Goal: Find specific page/section: Find specific page/section

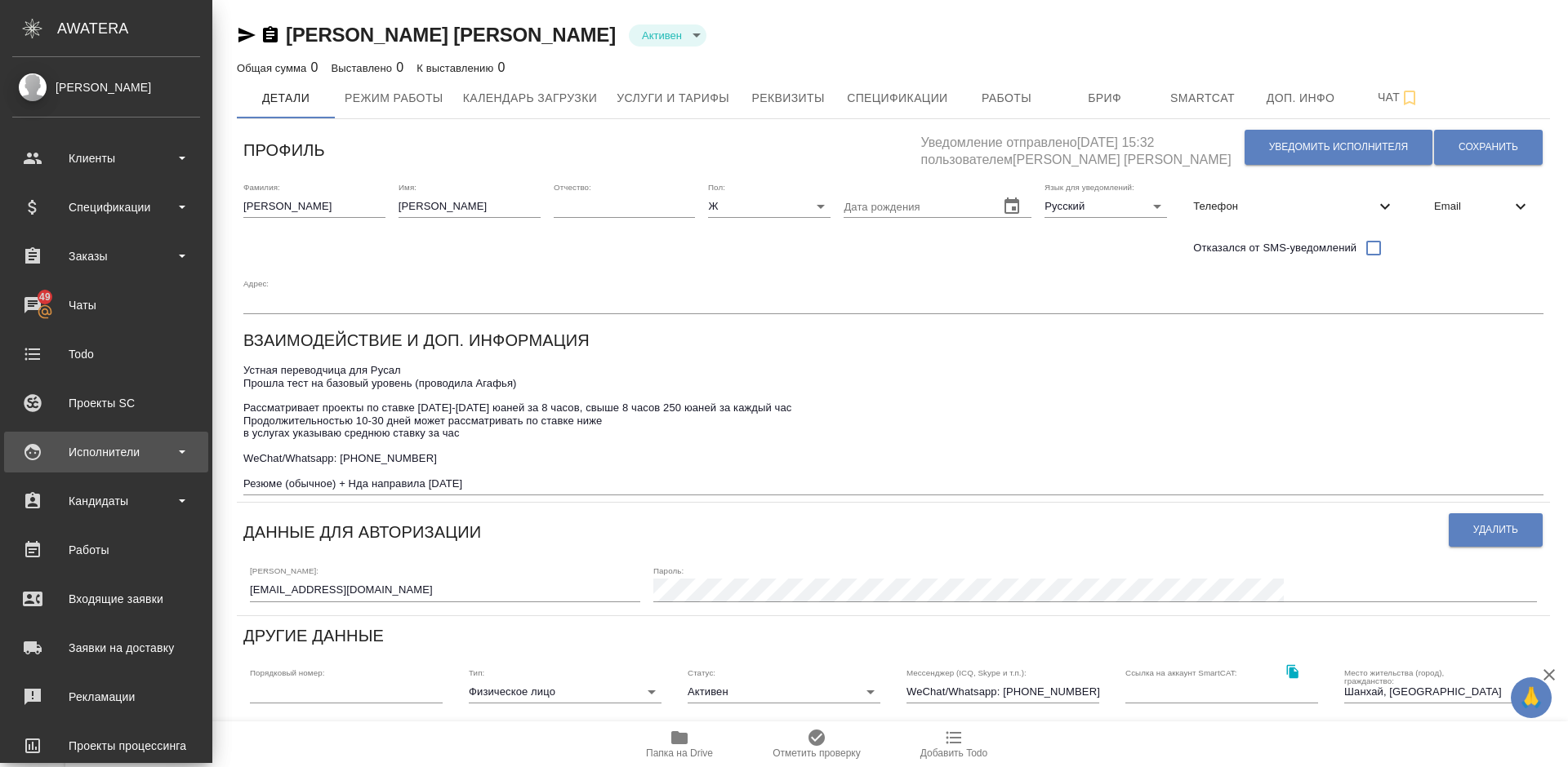
click at [135, 446] on div "Исполнители" at bounding box center [106, 452] width 188 height 25
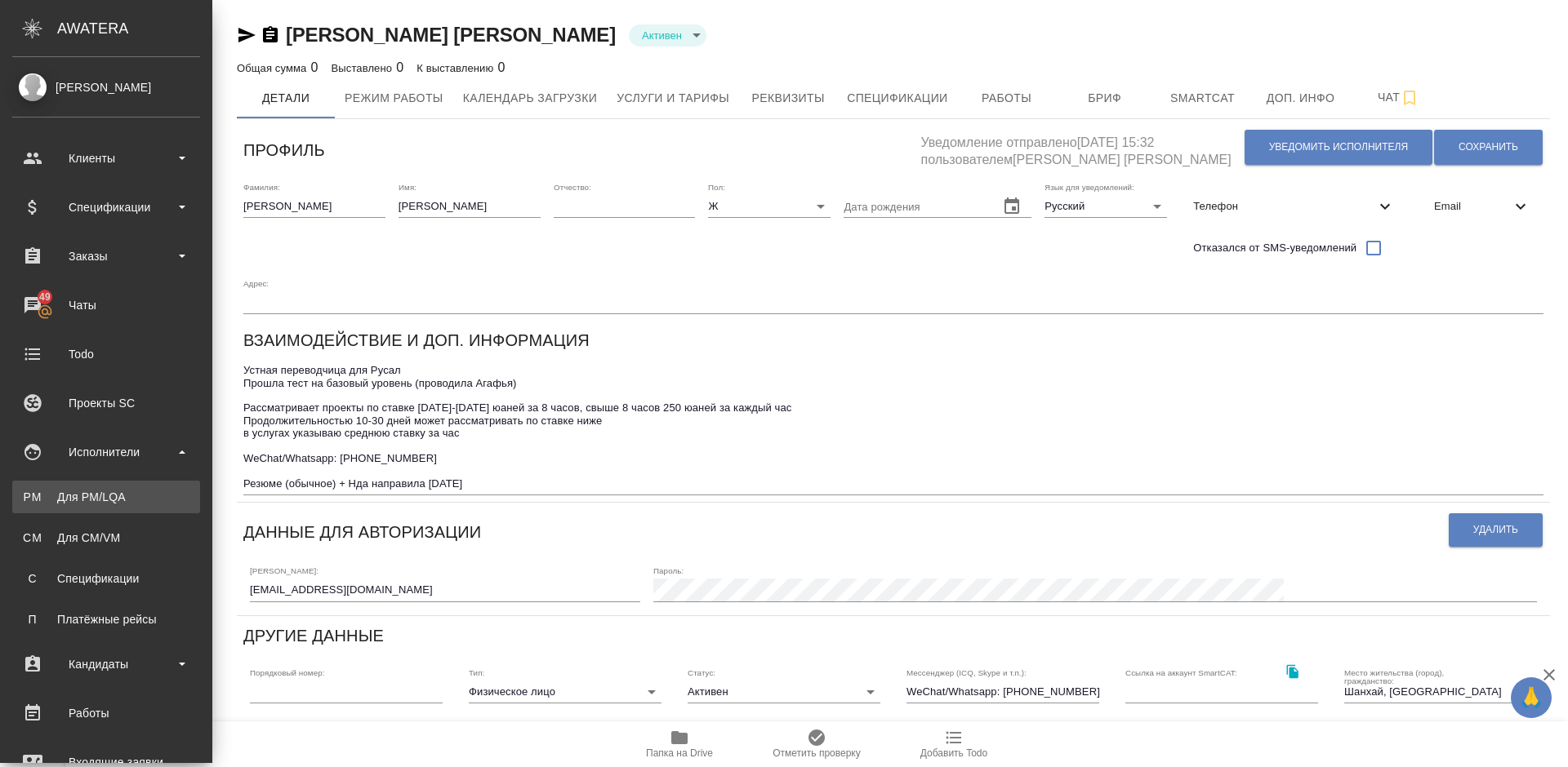
click at [152, 490] on link "PM Для PM/[GEOGRAPHIC_DATA]" at bounding box center [106, 496] width 188 height 32
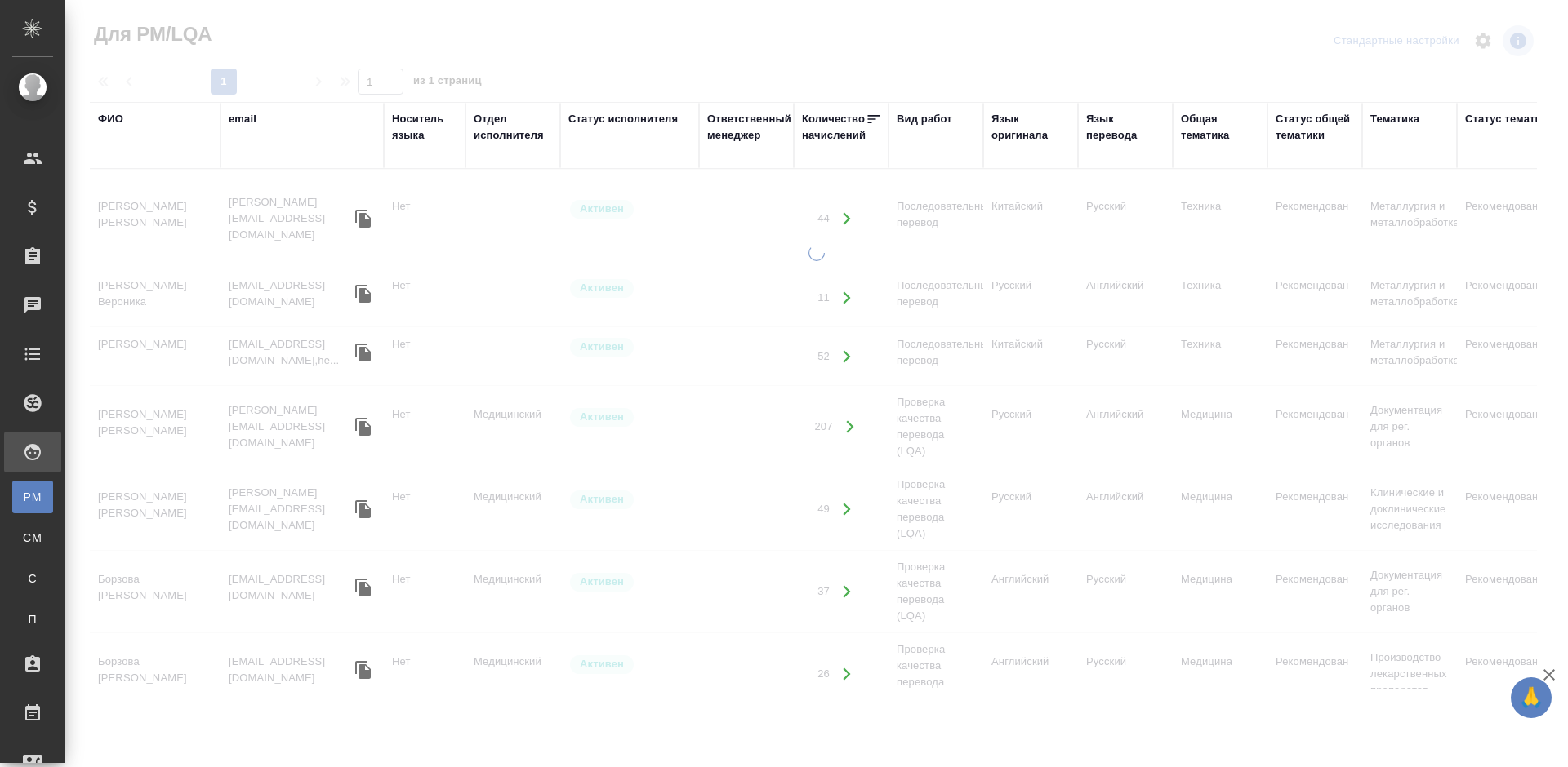
click at [119, 114] on div "ФИО" at bounding box center [110, 119] width 26 height 16
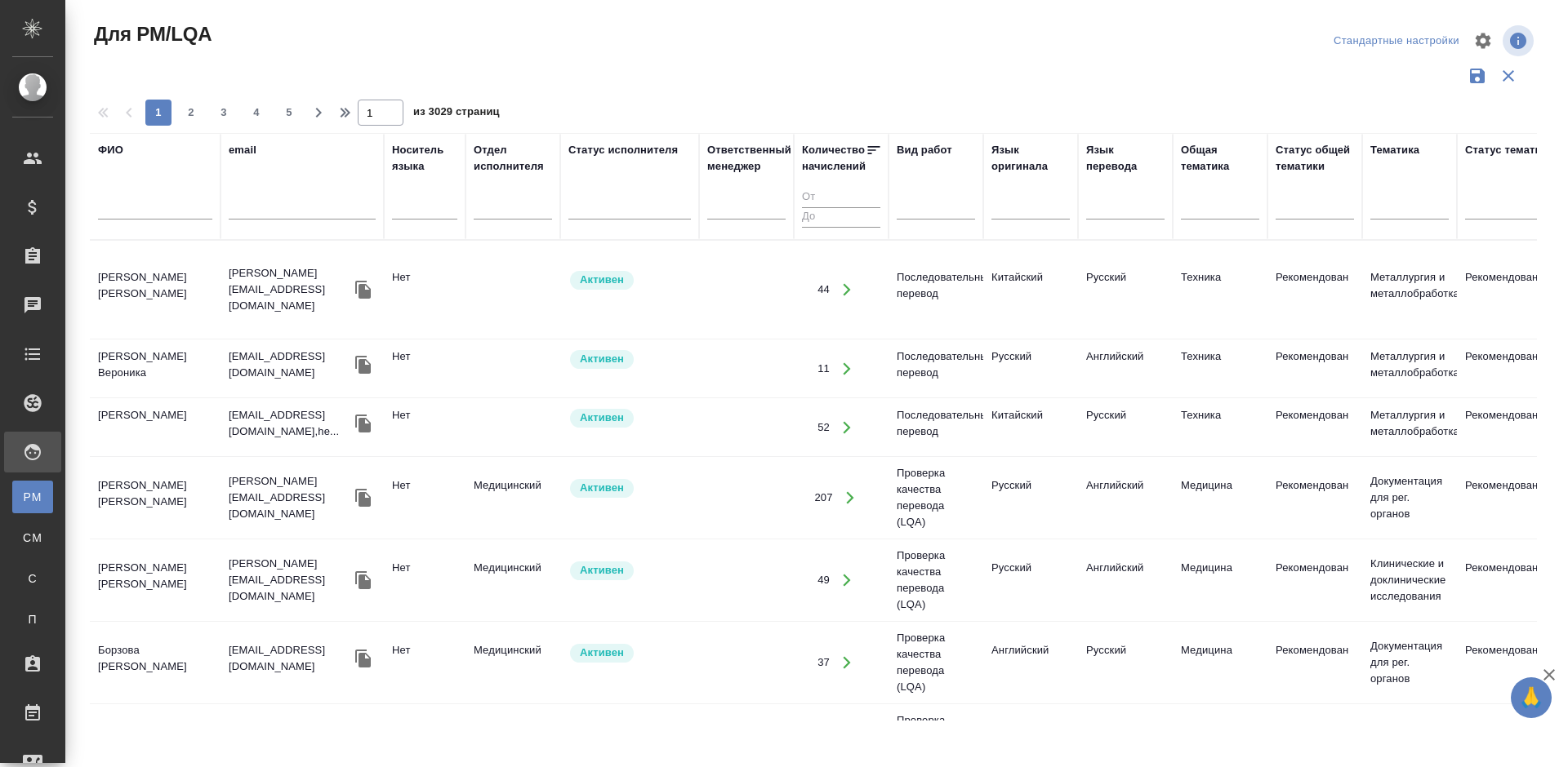
click at [150, 207] on input "text" at bounding box center [155, 209] width 114 height 20
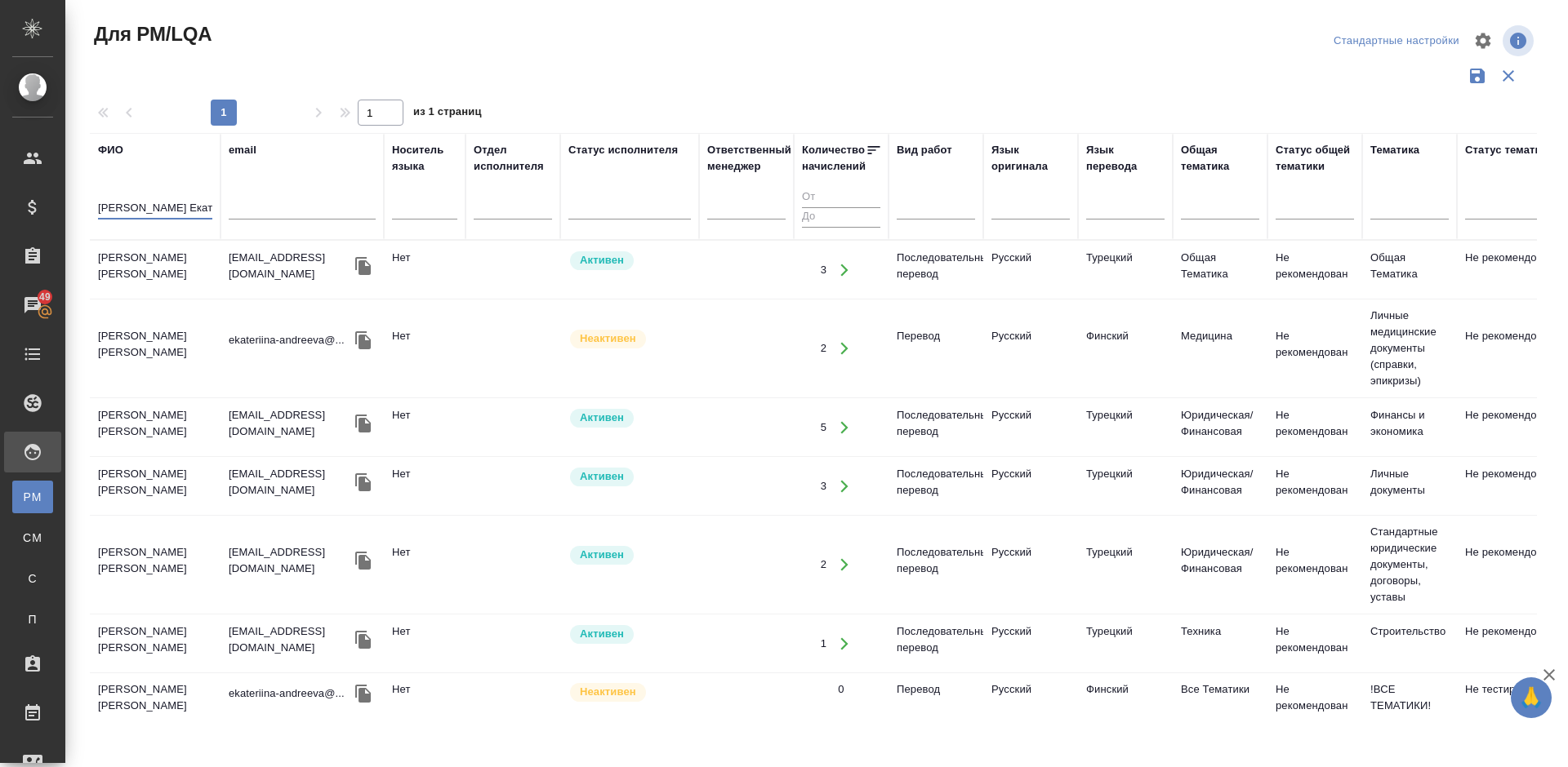
type input "[PERSON_NAME] Екат"
click at [181, 277] on td "[PERSON_NAME] [PERSON_NAME]" at bounding box center [156, 271] width 131 height 57
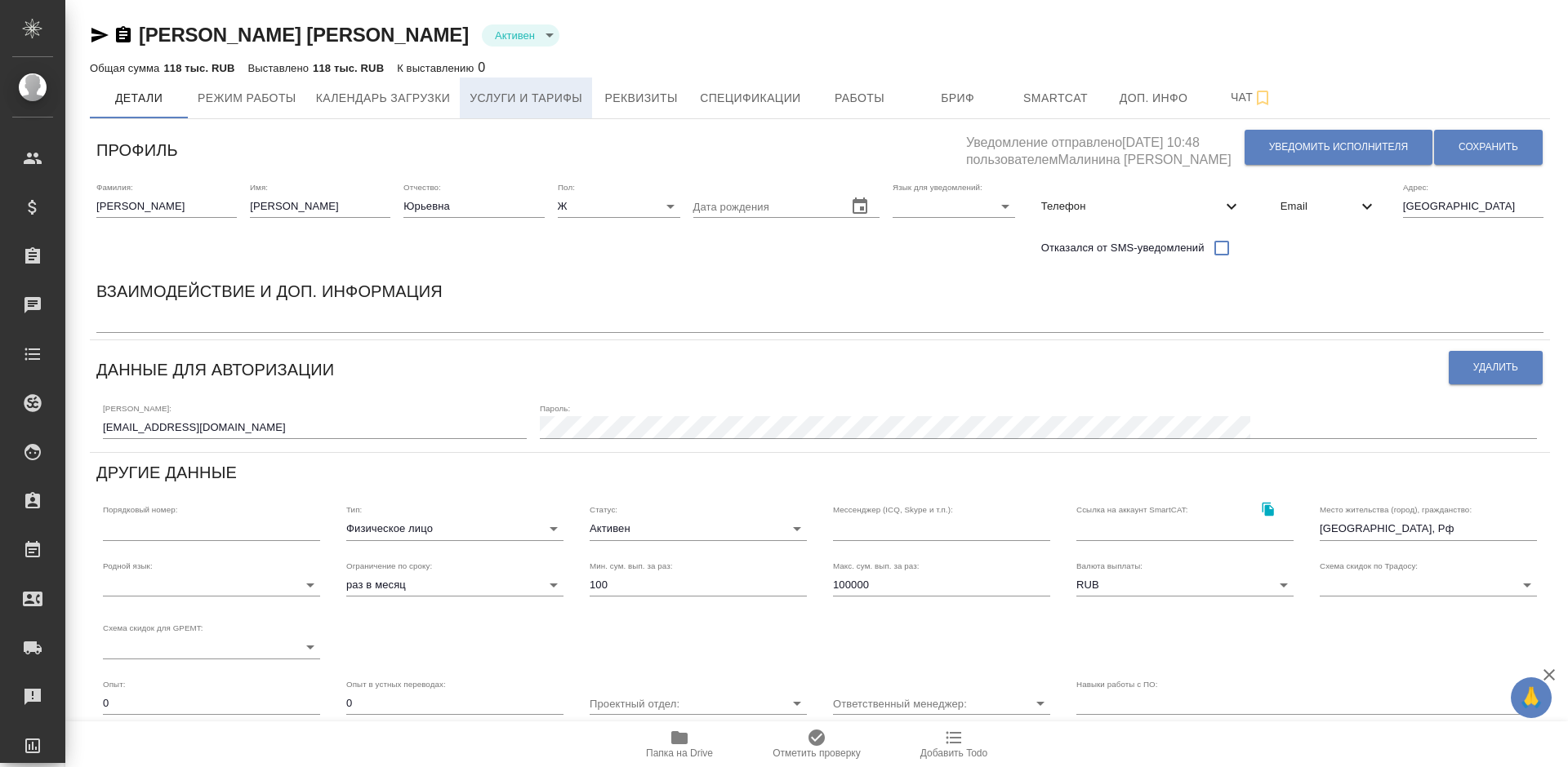
click at [541, 104] on span "Услуги и тарифы" at bounding box center [525, 98] width 113 height 20
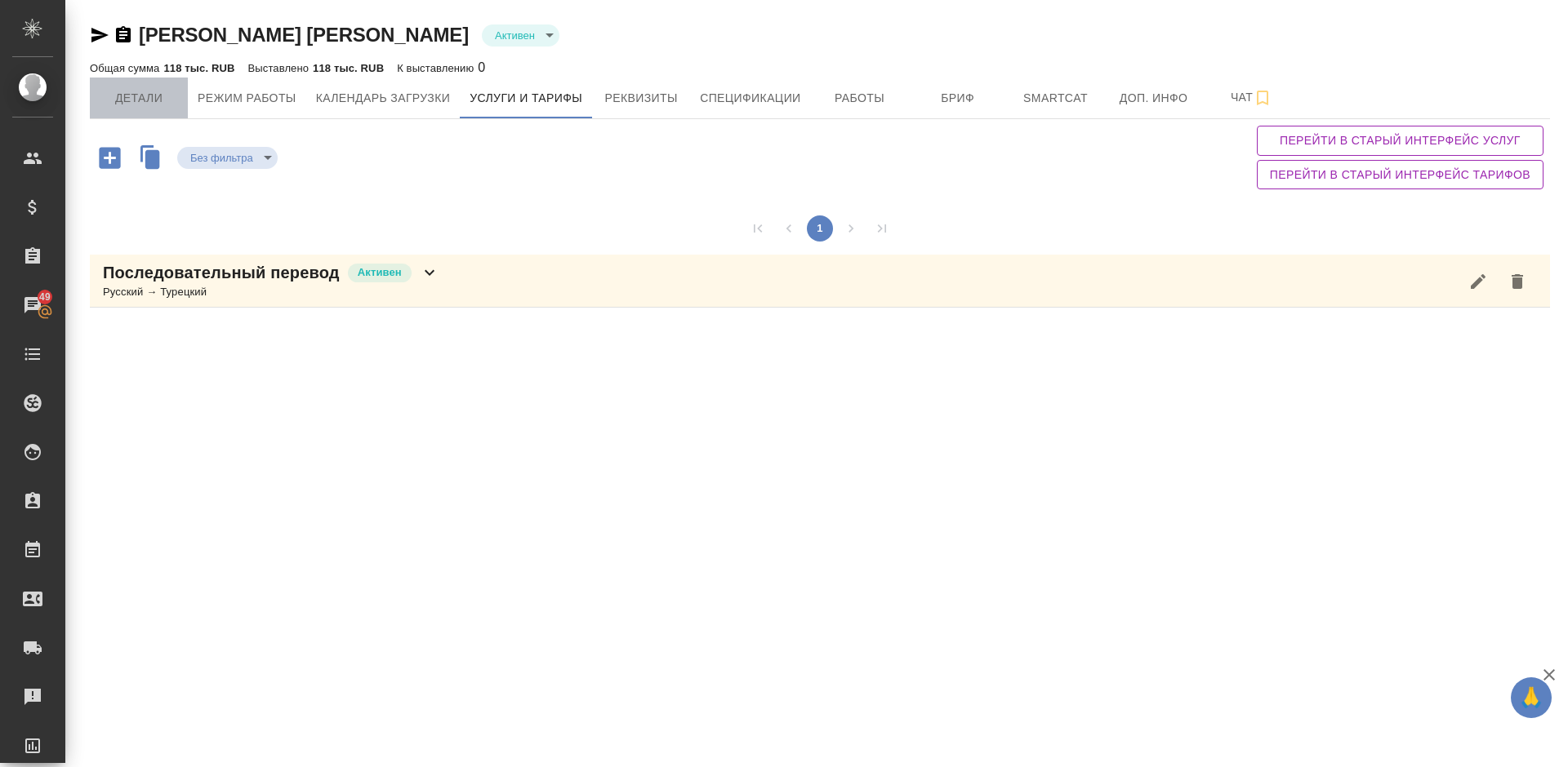
click at [168, 96] on span "Детали" at bounding box center [139, 98] width 79 height 20
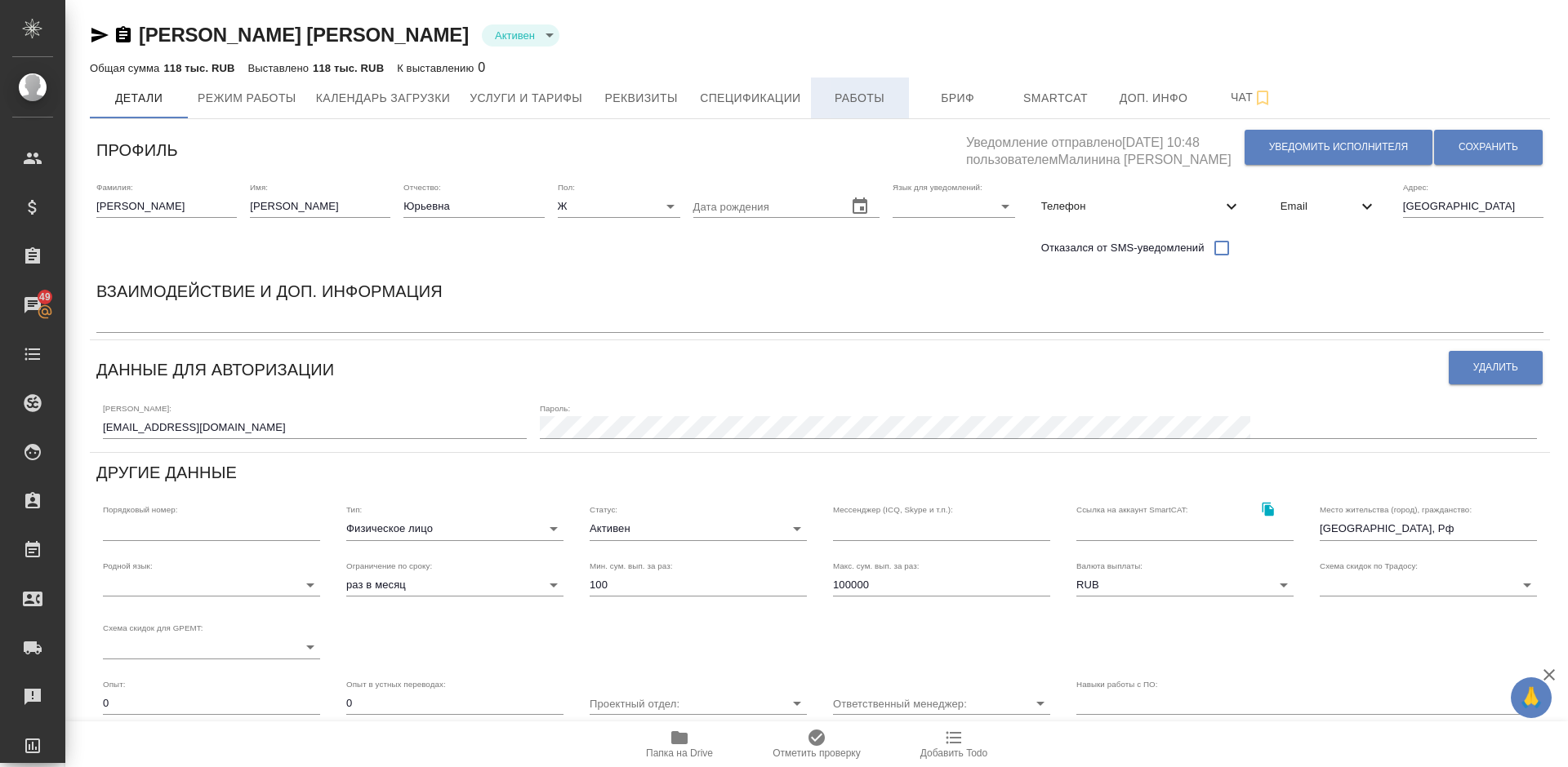
click at [901, 98] on button "Работы" at bounding box center [860, 98] width 98 height 41
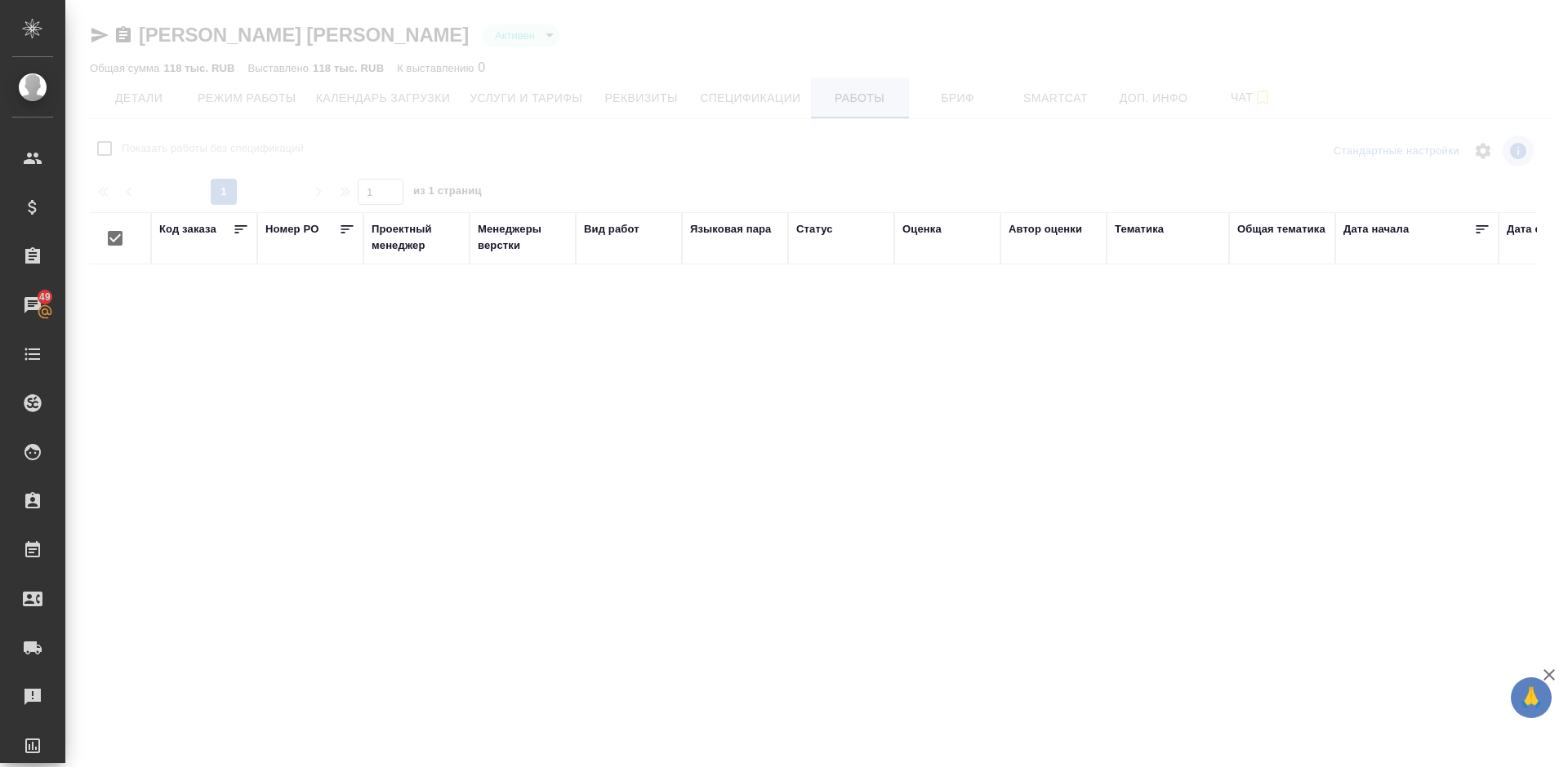
checkbox input "false"
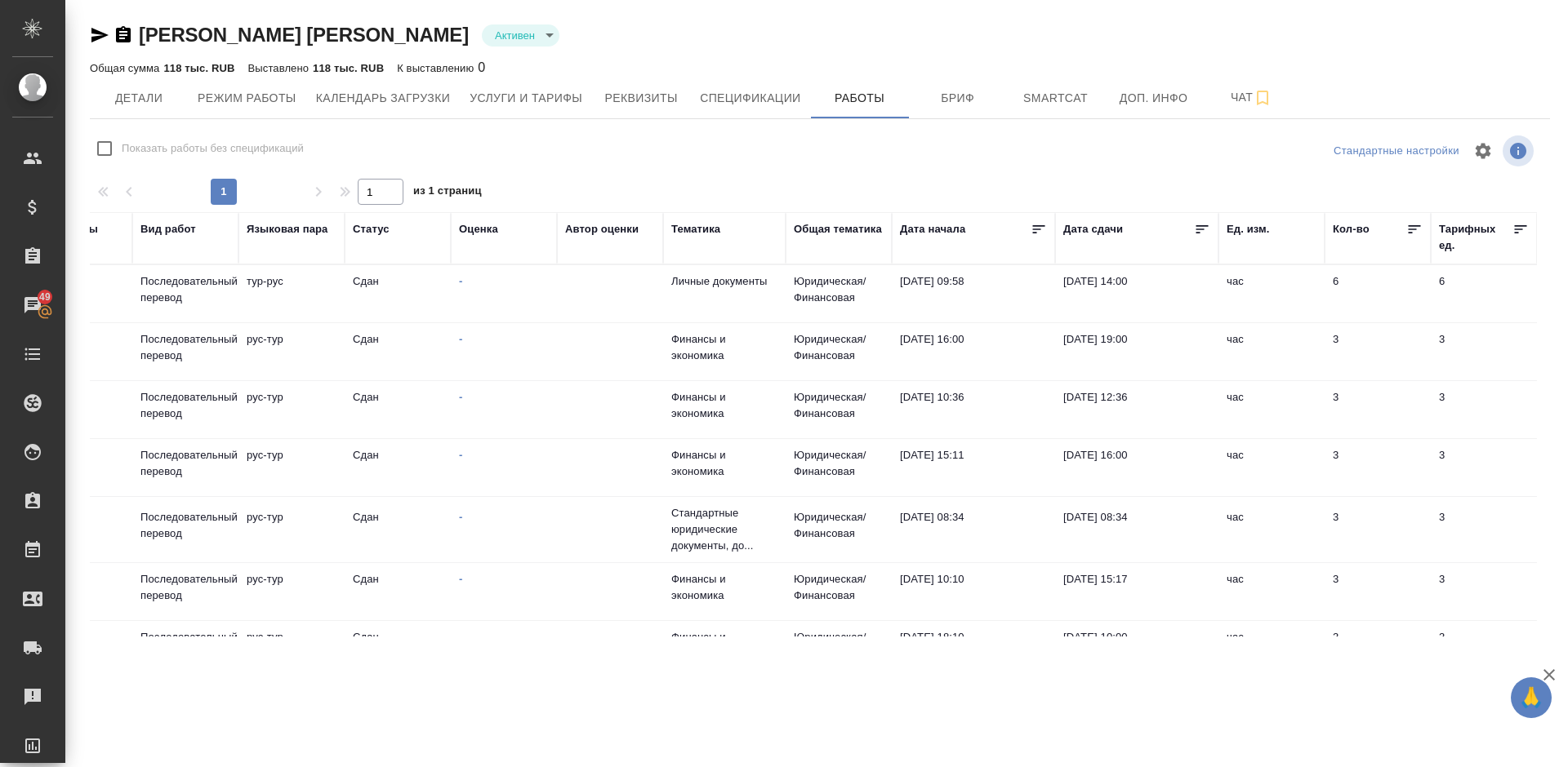
scroll to position [0, 499]
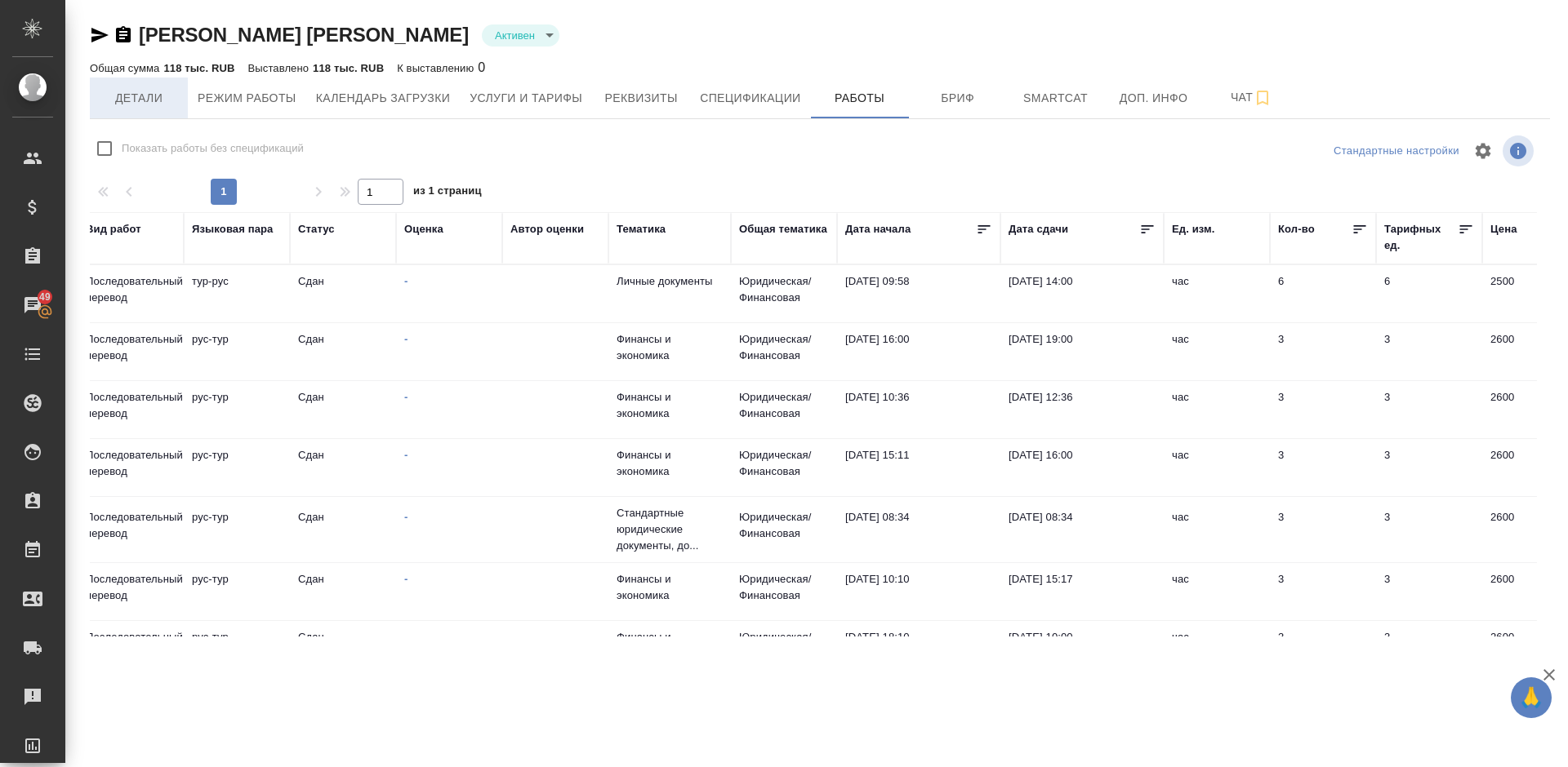
click at [145, 98] on span "Детали" at bounding box center [139, 98] width 79 height 20
